Goal: Task Accomplishment & Management: Complete application form

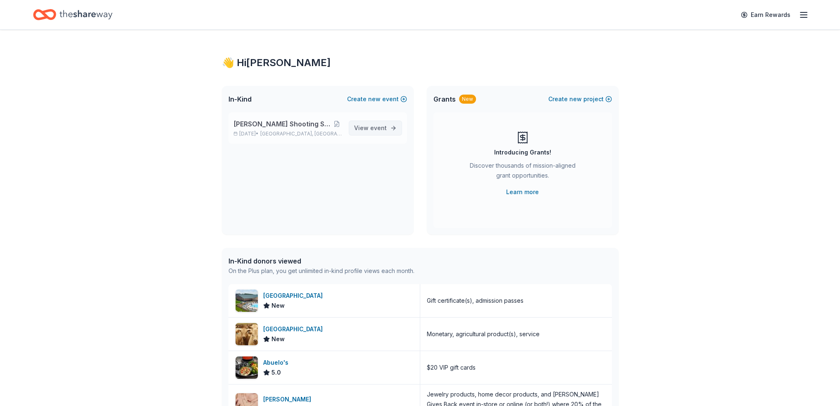
click at [363, 126] on span "View event" at bounding box center [370, 128] width 33 height 10
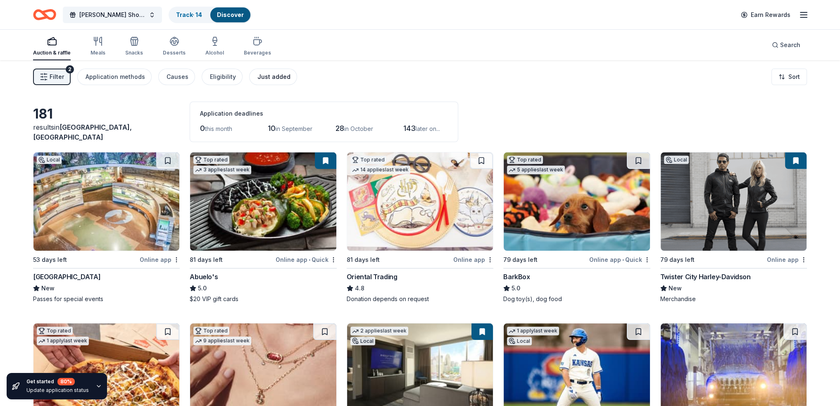
click at [275, 73] on div "Just added" at bounding box center [273, 77] width 33 height 10
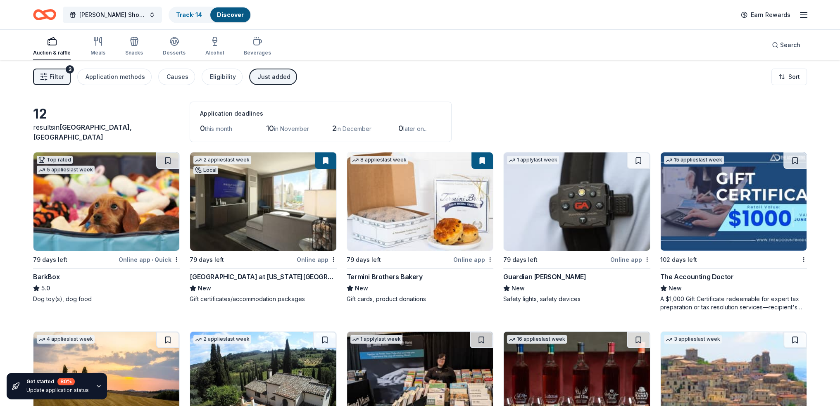
click at [45, 74] on icon "button" at bounding box center [44, 77] width 8 height 8
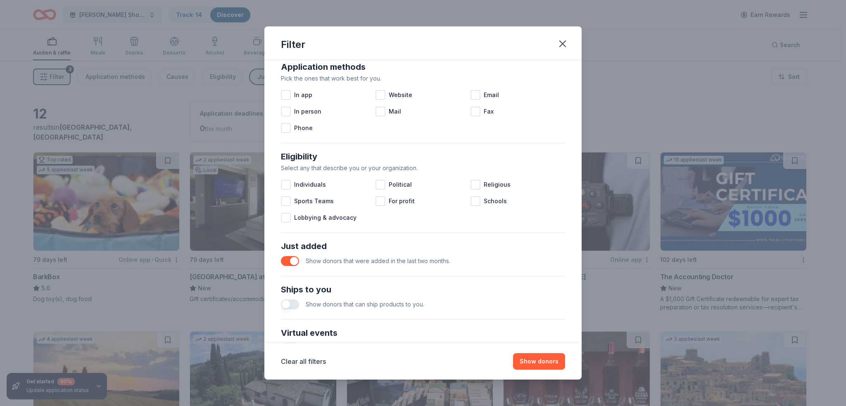
scroll to position [165, 0]
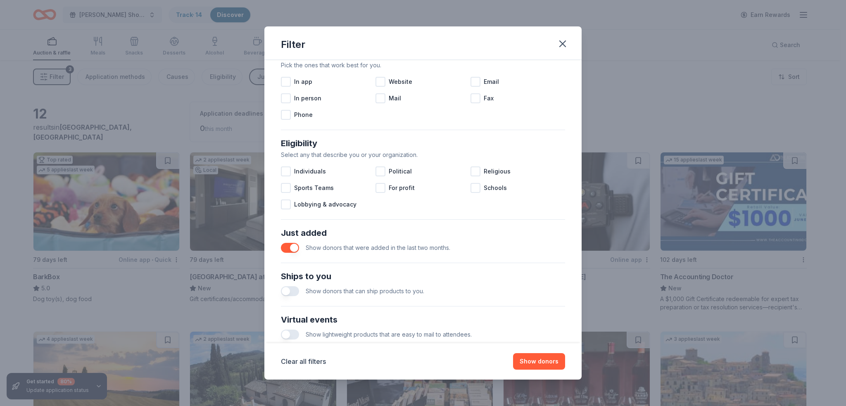
click at [289, 254] on div "Show donors that were added in the last two months." at bounding box center [423, 248] width 284 height 17
click at [289, 249] on button "button" at bounding box center [290, 248] width 18 height 10
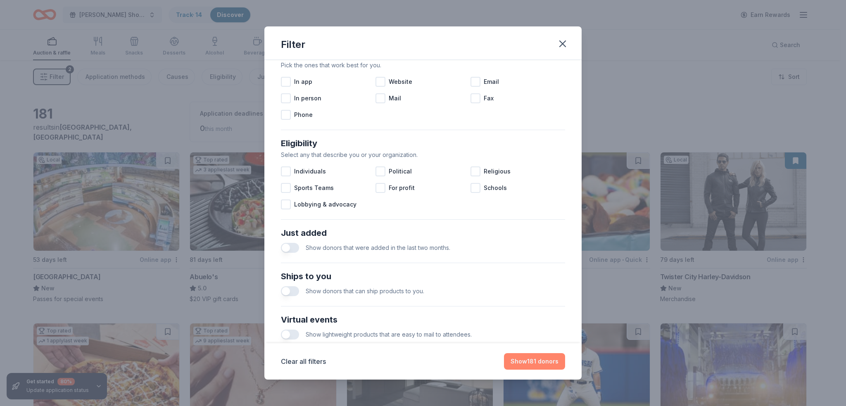
click at [544, 363] on button "Show 181 donors" at bounding box center [534, 361] width 61 height 17
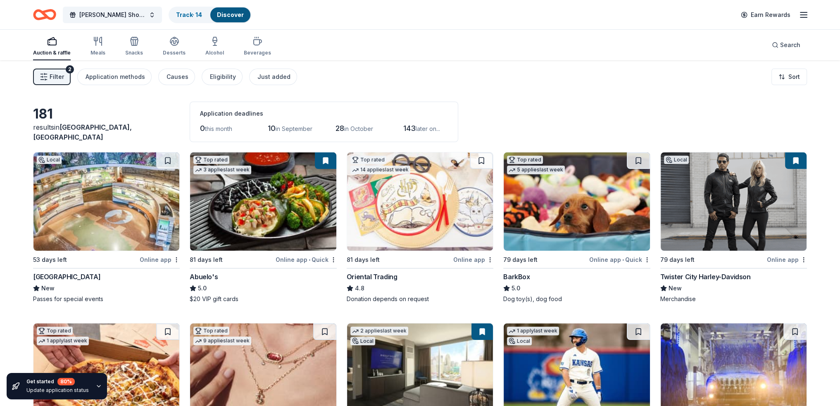
click at [54, 76] on span "Filter" at bounding box center [57, 77] width 14 height 10
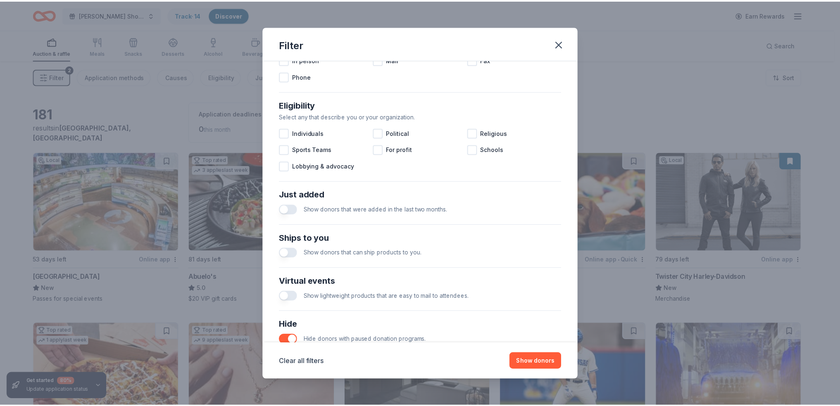
scroll to position [259, 0]
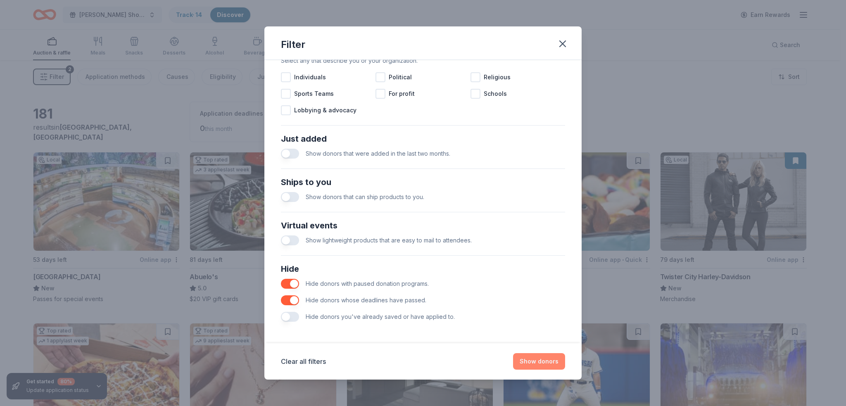
click at [541, 359] on button "Show donors" at bounding box center [539, 361] width 52 height 17
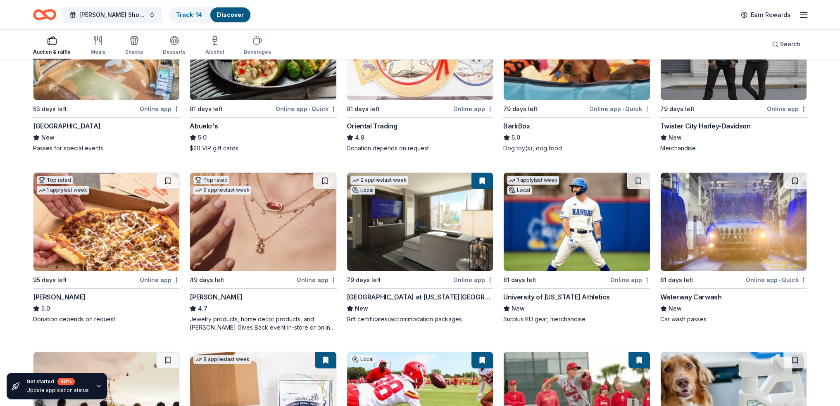
scroll to position [165, 0]
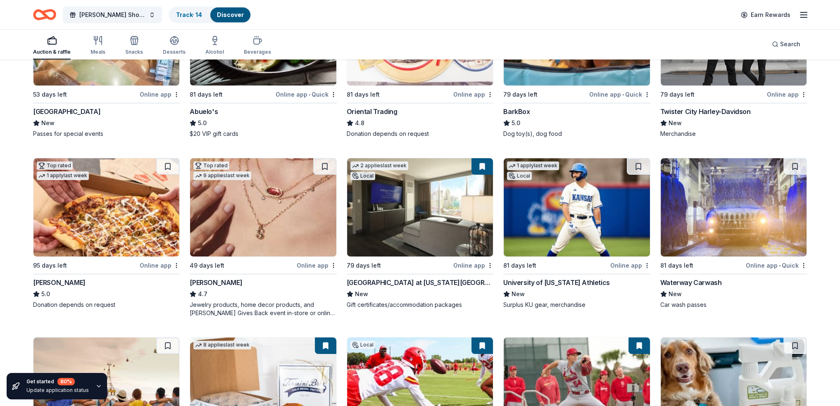
click at [206, 283] on div "Kendra Scott" at bounding box center [216, 283] width 52 height 10
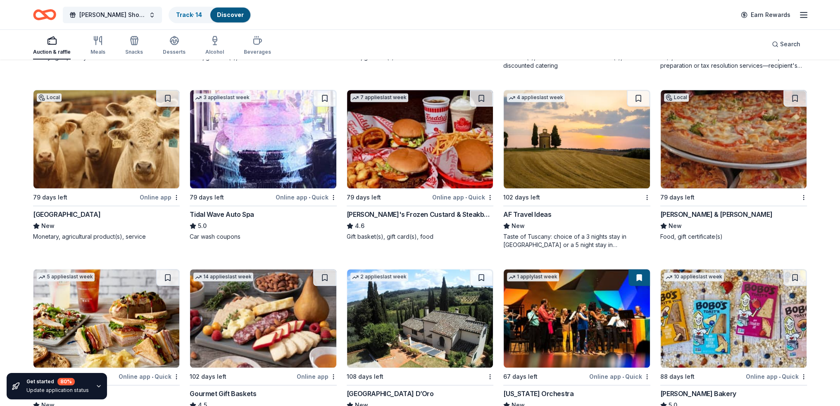
scroll to position [789, 0]
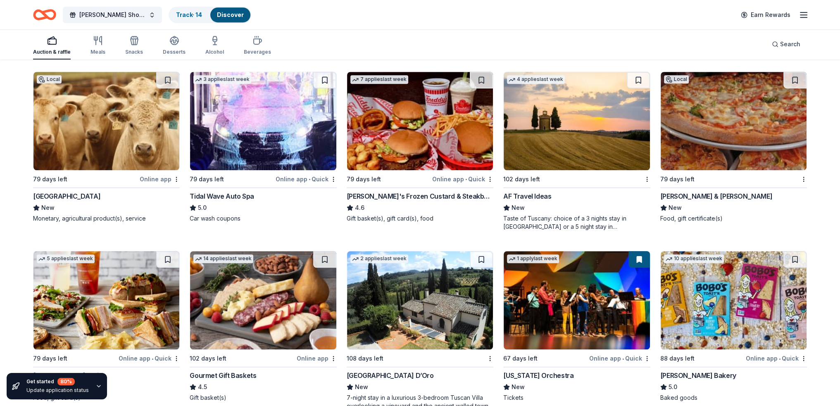
click at [418, 191] on div "Freddy's Frozen Custard & Steakburgers" at bounding box center [419, 196] width 147 height 10
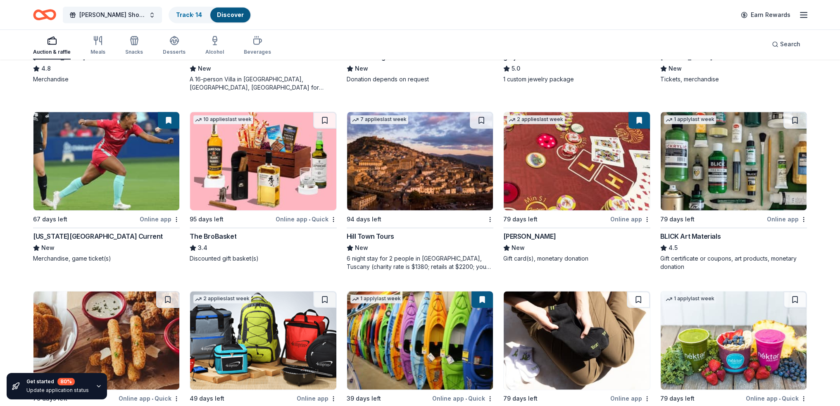
scroll to position [1415, 0]
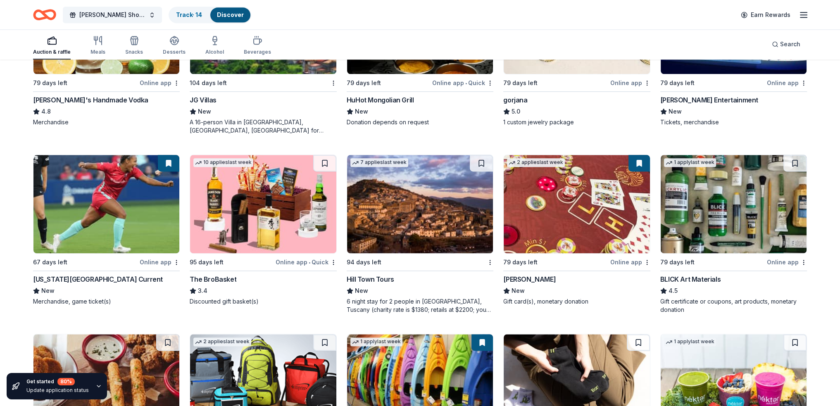
click at [72, 274] on div "Kansas City Current" at bounding box center [98, 279] width 130 height 10
click at [522, 275] on div "Boyd Gaming" at bounding box center [529, 279] width 52 height 10
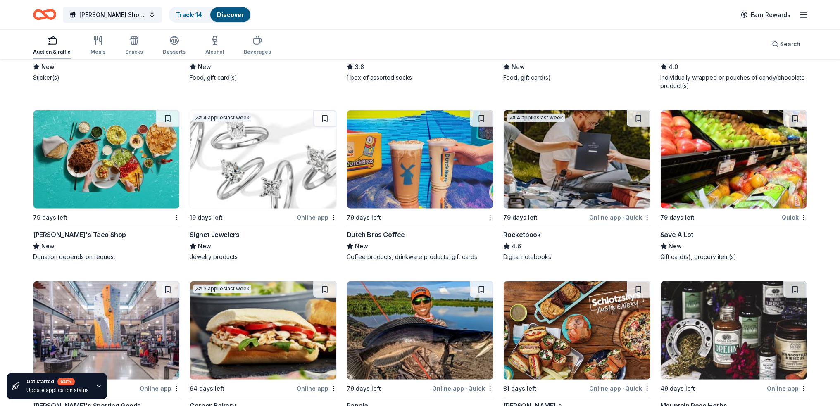
scroll to position [2683, 0]
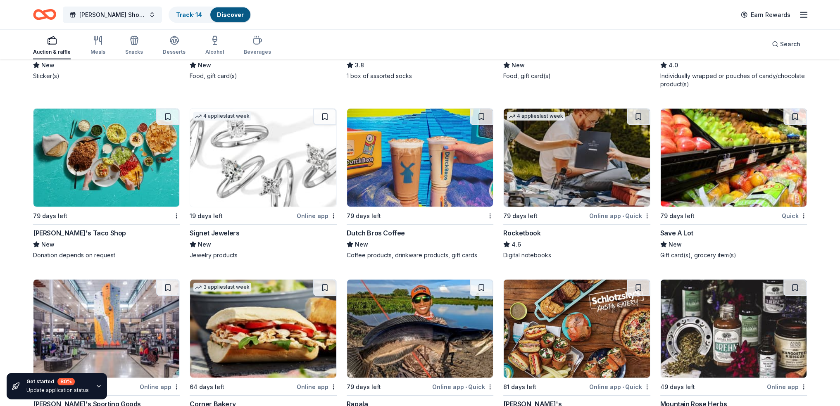
click at [536, 231] on div "Rocketbook" at bounding box center [521, 233] width 37 height 10
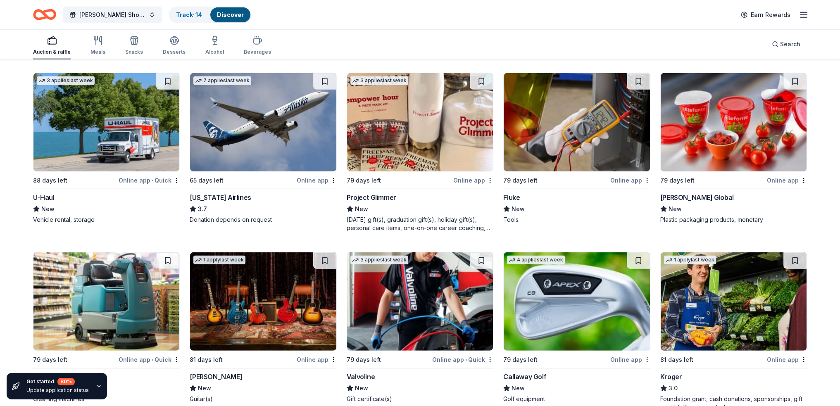
scroll to position [3317, 0]
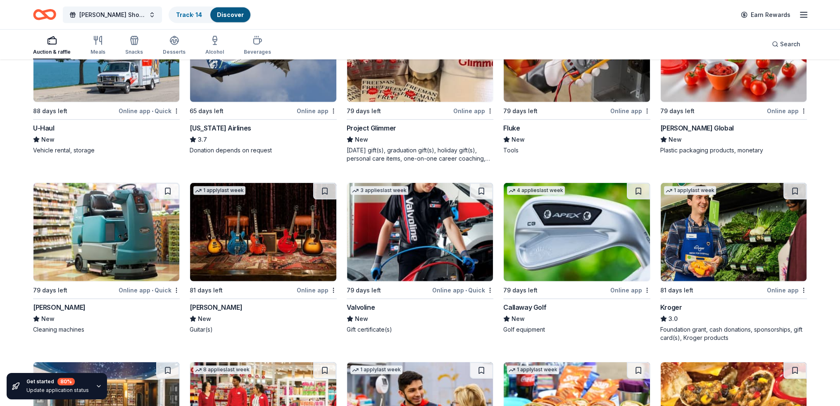
click at [520, 307] on div "Callaway Golf" at bounding box center [524, 307] width 43 height 10
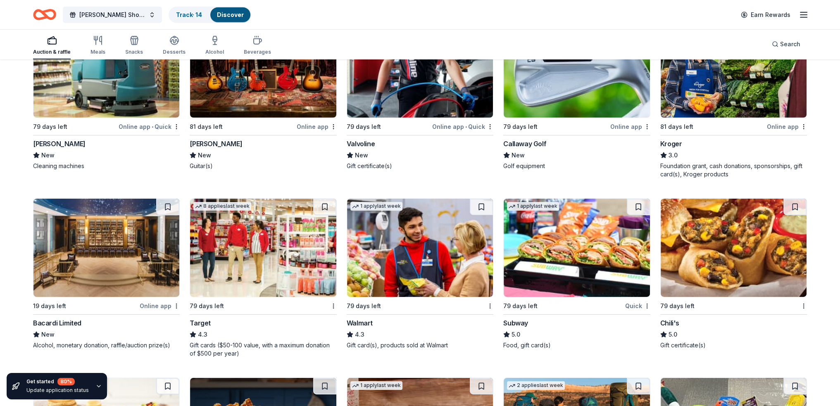
scroll to position [3482, 0]
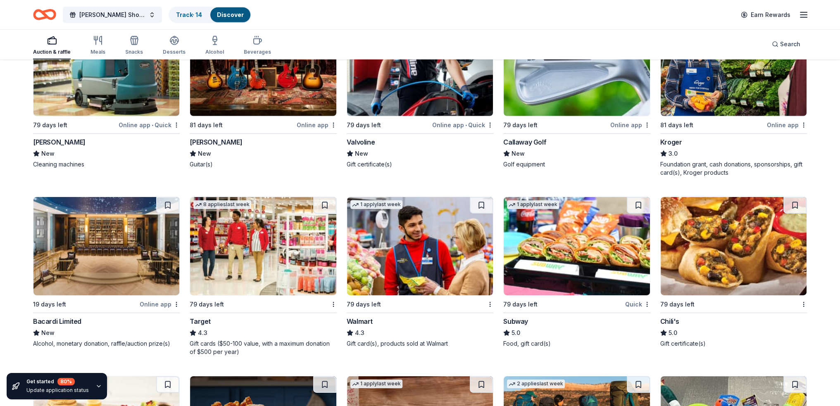
click at [194, 318] on div "Target" at bounding box center [200, 321] width 21 height 10
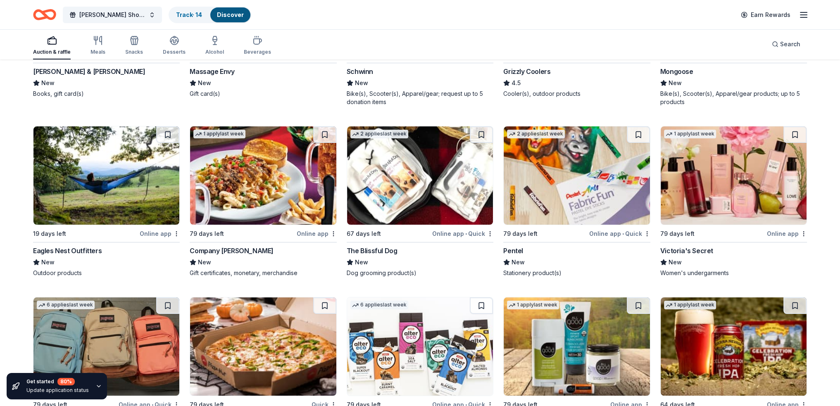
scroll to position [4347, 0]
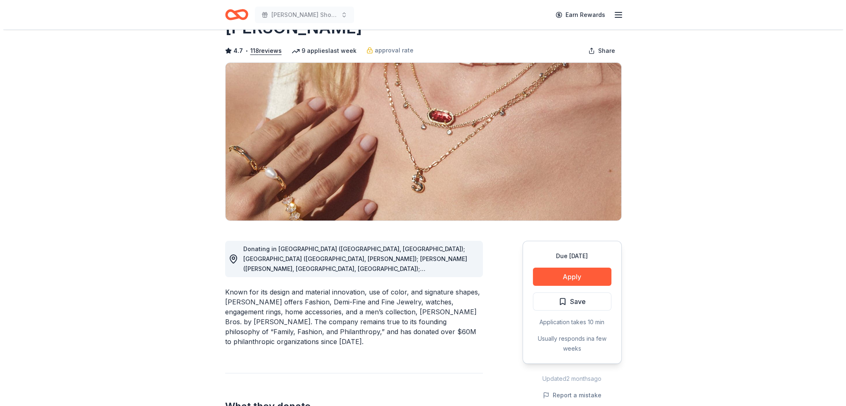
scroll to position [83, 0]
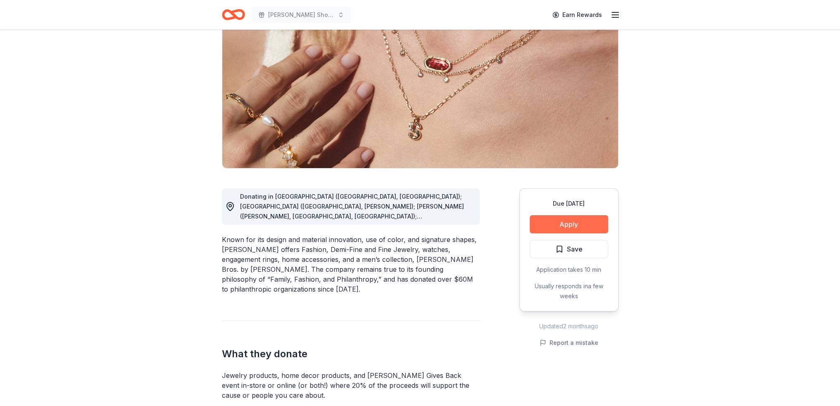
click at [585, 216] on button "Apply" at bounding box center [568, 224] width 78 height 18
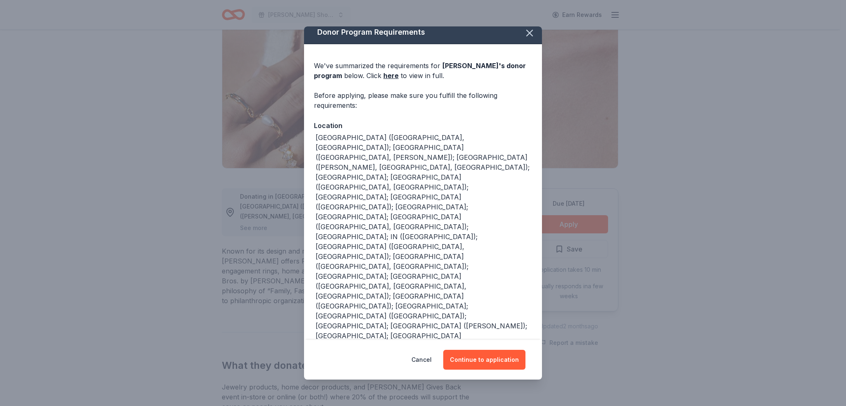
scroll to position [7, 0]
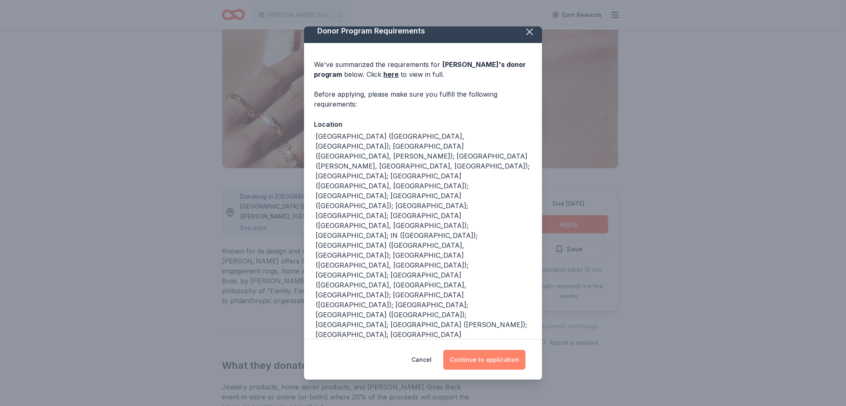
click at [489, 359] on button "Continue to application" at bounding box center [484, 360] width 82 height 20
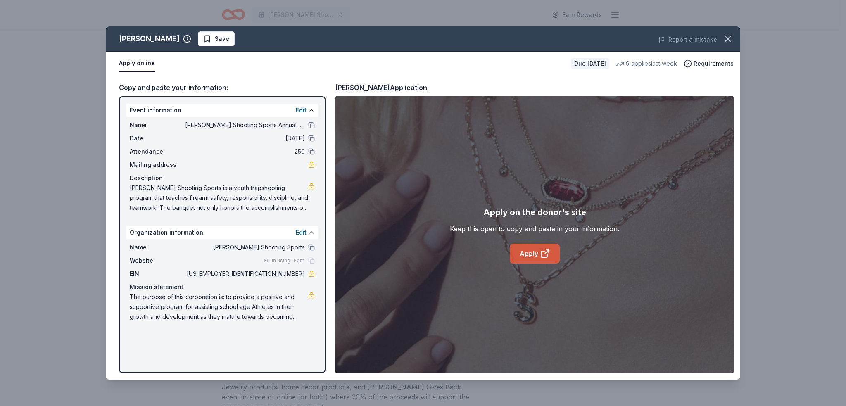
click at [552, 252] on link "Apply" at bounding box center [535, 254] width 50 height 20
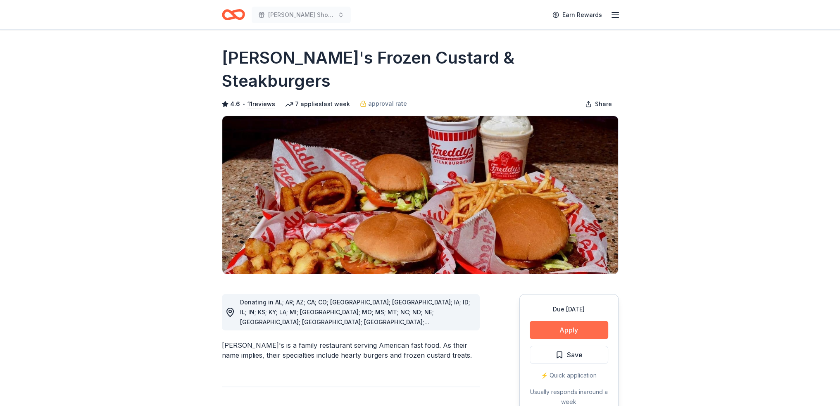
click at [583, 321] on button "Apply" at bounding box center [568, 330] width 78 height 18
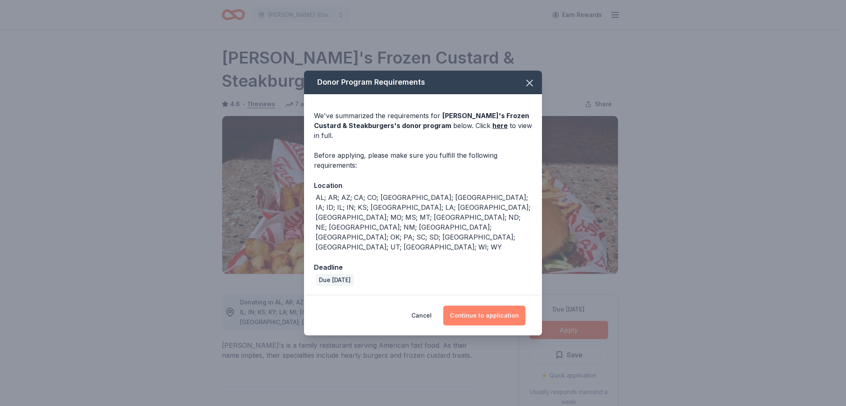
click at [470, 306] on button "Continue to application" at bounding box center [484, 316] width 82 height 20
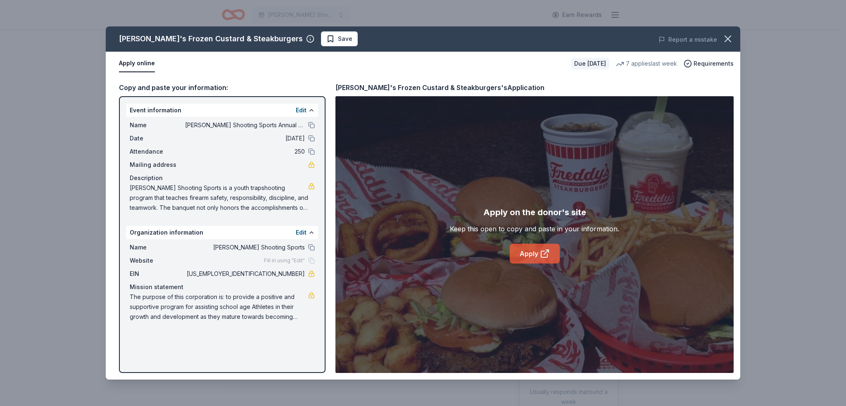
click at [529, 252] on link "Apply" at bounding box center [535, 254] width 50 height 20
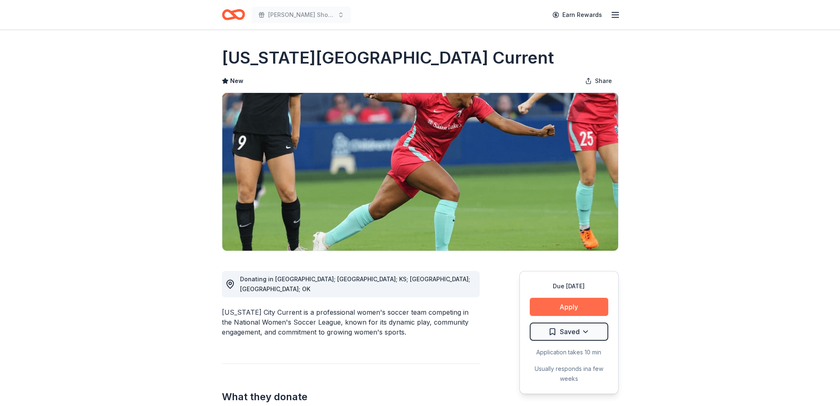
click at [567, 306] on button "Apply" at bounding box center [568, 307] width 78 height 18
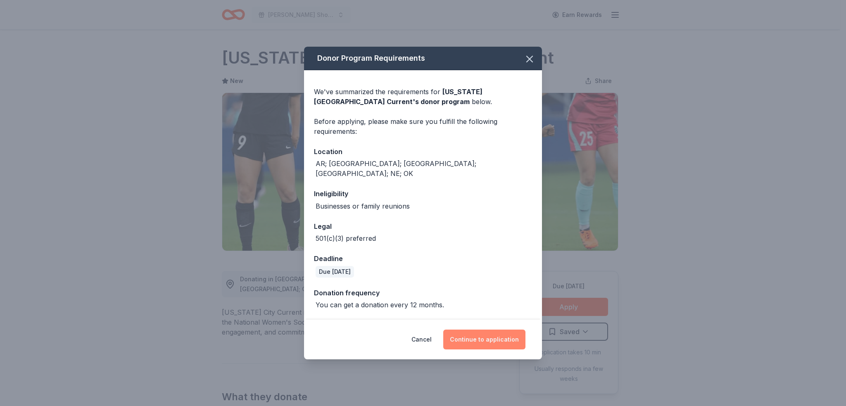
click at [474, 335] on button "Continue to application" at bounding box center [484, 340] width 82 height 20
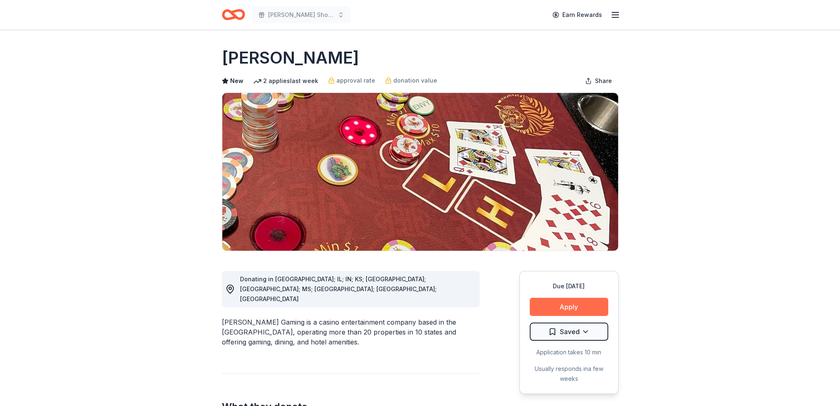
click at [584, 308] on button "Apply" at bounding box center [568, 307] width 78 height 18
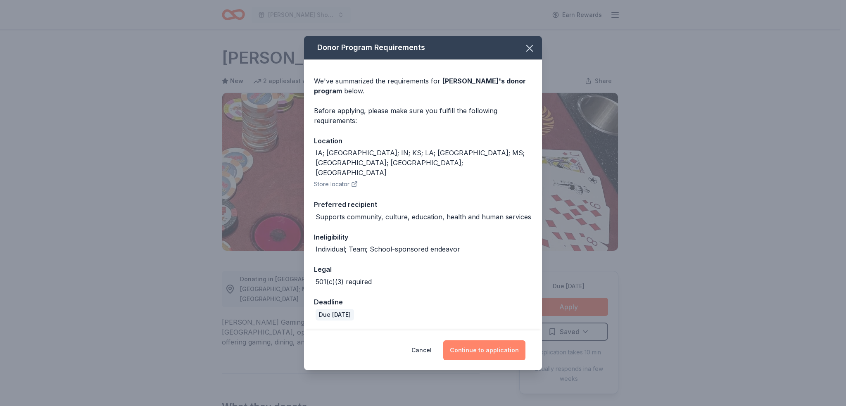
click at [462, 340] on button "Continue to application" at bounding box center [484, 350] width 82 height 20
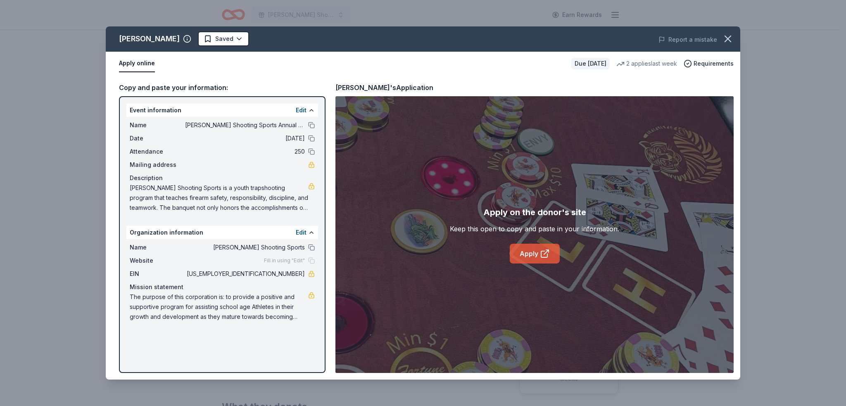
click at [527, 248] on link "Apply" at bounding box center [535, 254] width 50 height 20
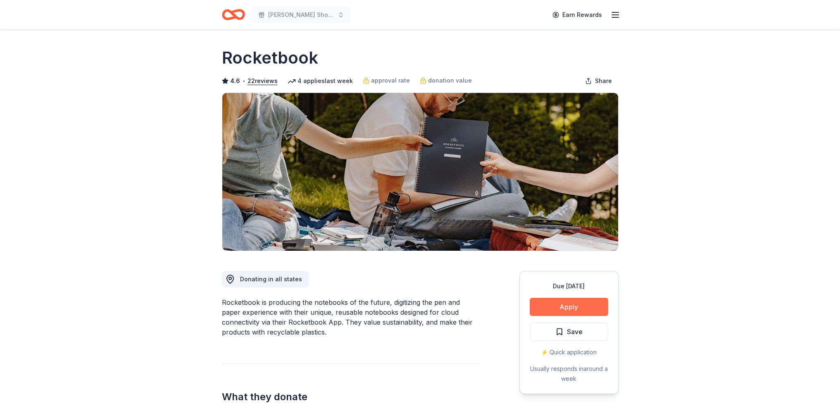
click at [565, 299] on button "Apply" at bounding box center [568, 307] width 78 height 18
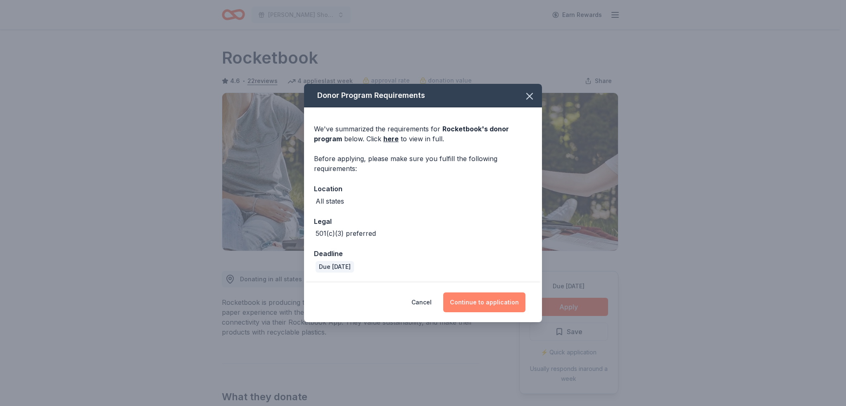
click at [489, 306] on button "Continue to application" at bounding box center [484, 302] width 82 height 20
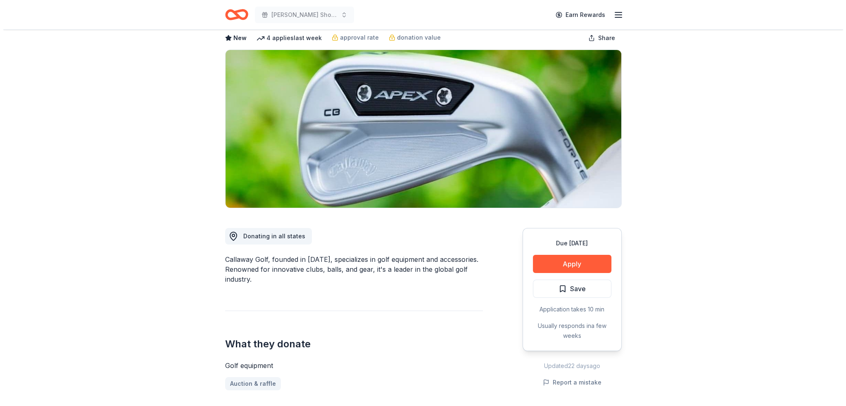
scroll to position [83, 0]
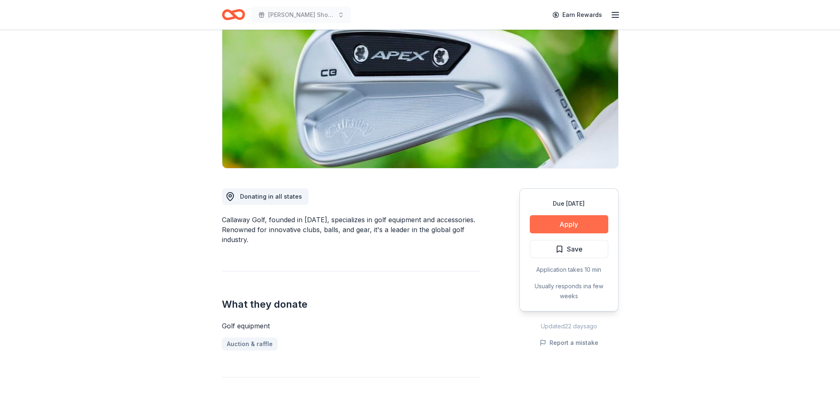
click at [563, 225] on button "Apply" at bounding box center [568, 224] width 78 height 18
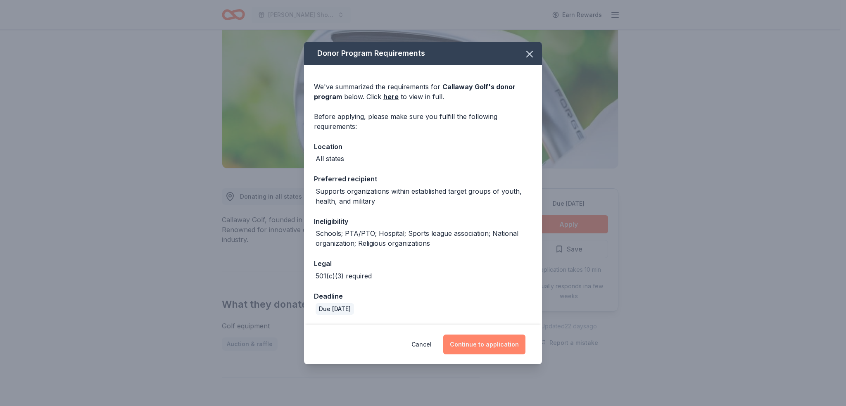
click at [490, 338] on button "Continue to application" at bounding box center [484, 345] width 82 height 20
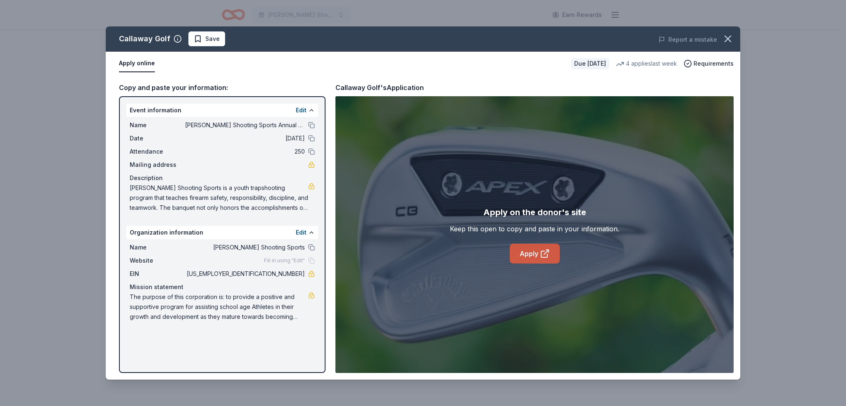
click at [540, 249] on icon at bounding box center [545, 254] width 10 height 10
